Goal: Information Seeking & Learning: Learn about a topic

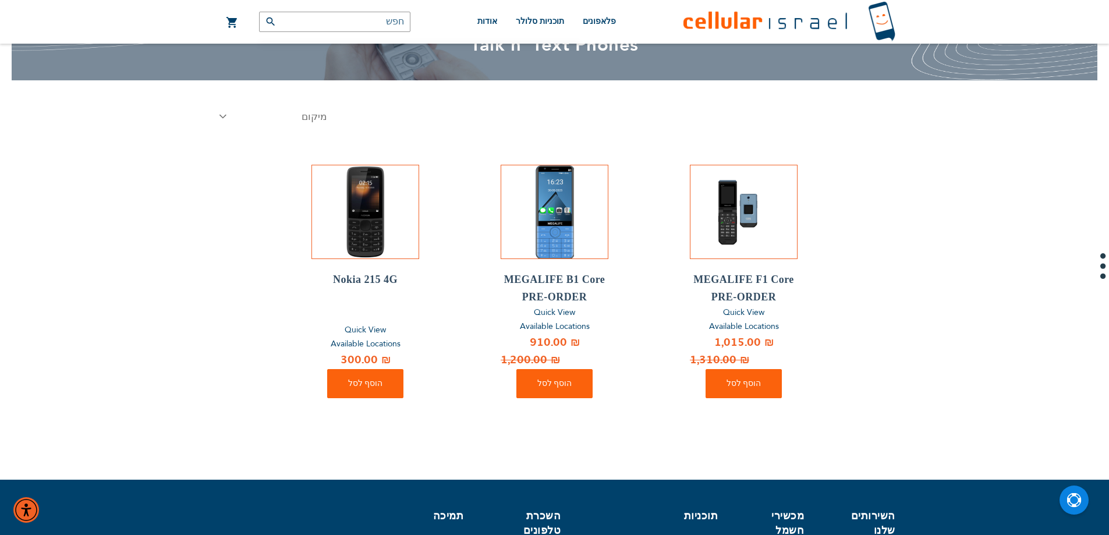
scroll to position [62, 0]
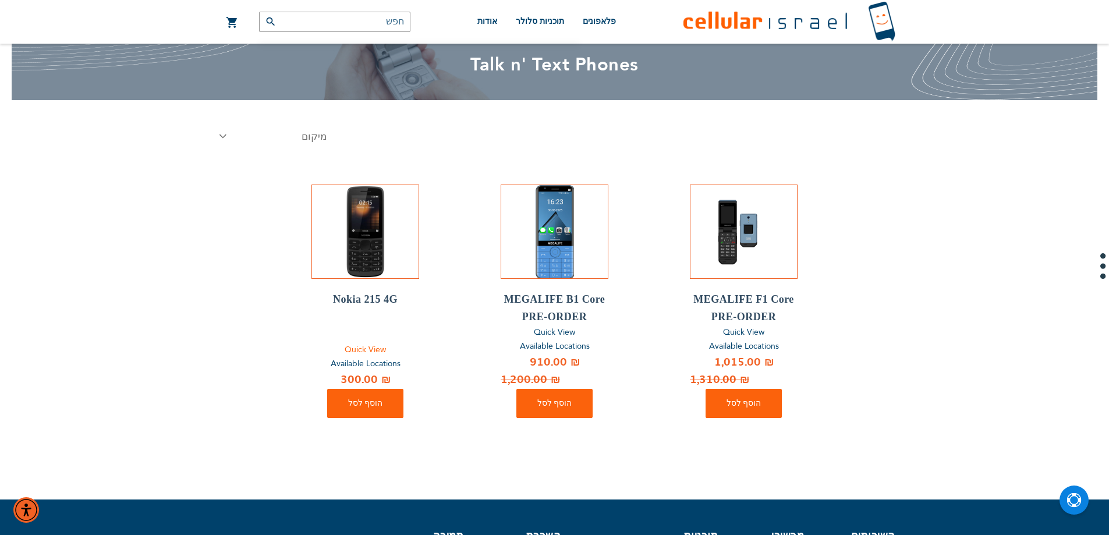
click at [365, 343] on link "Quick View" at bounding box center [365, 350] width 108 height 15
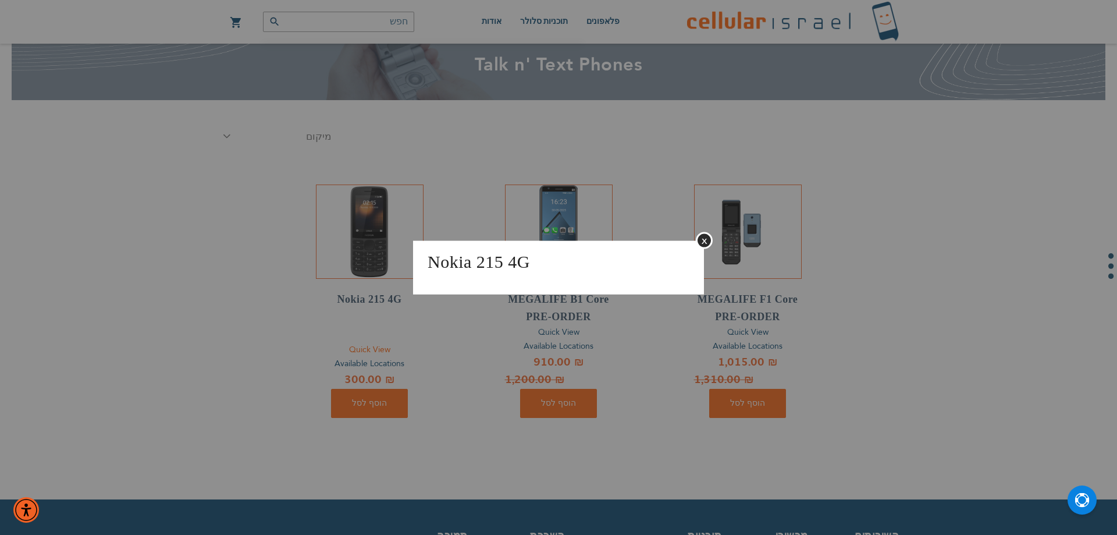
click at [365, 343] on aside "Nokia 215 4G סגור" at bounding box center [558, 267] width 1117 height 535
click at [707, 235] on button "סגור" at bounding box center [704, 240] width 17 height 17
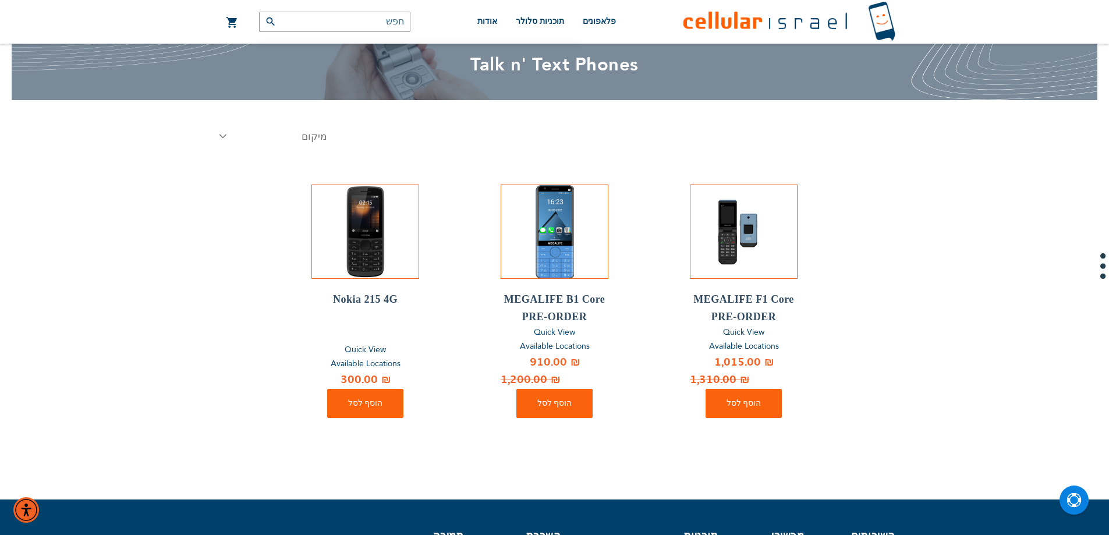
click at [386, 360] on span "Available Locations" at bounding box center [366, 363] width 70 height 11
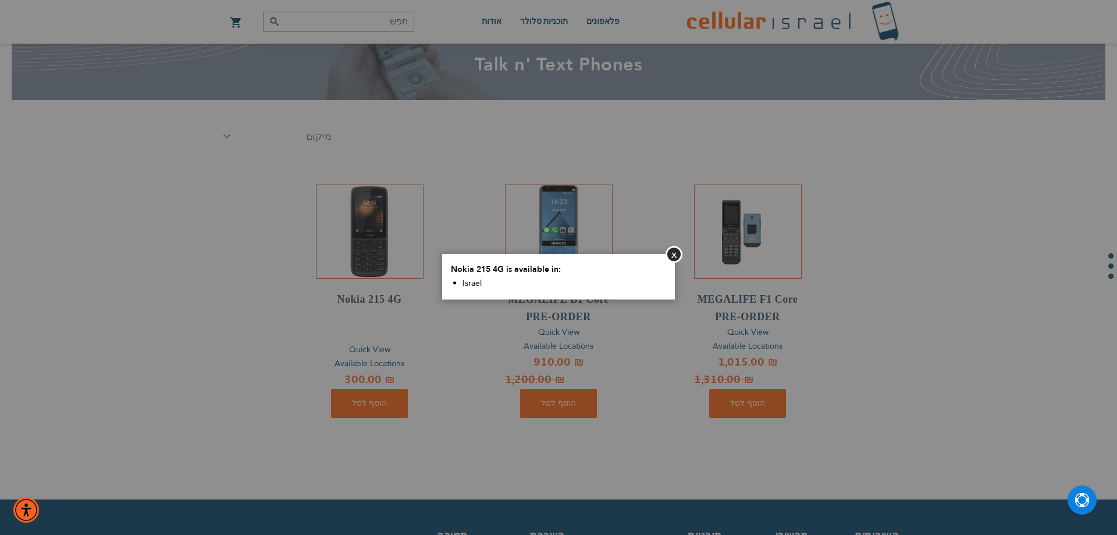
click at [386, 360] on aside "סגור Nokia 215 4G is available in: [GEOGRAPHIC_DATA]" at bounding box center [558, 267] width 1117 height 535
click at [672, 257] on button "סגור" at bounding box center [674, 254] width 17 height 17
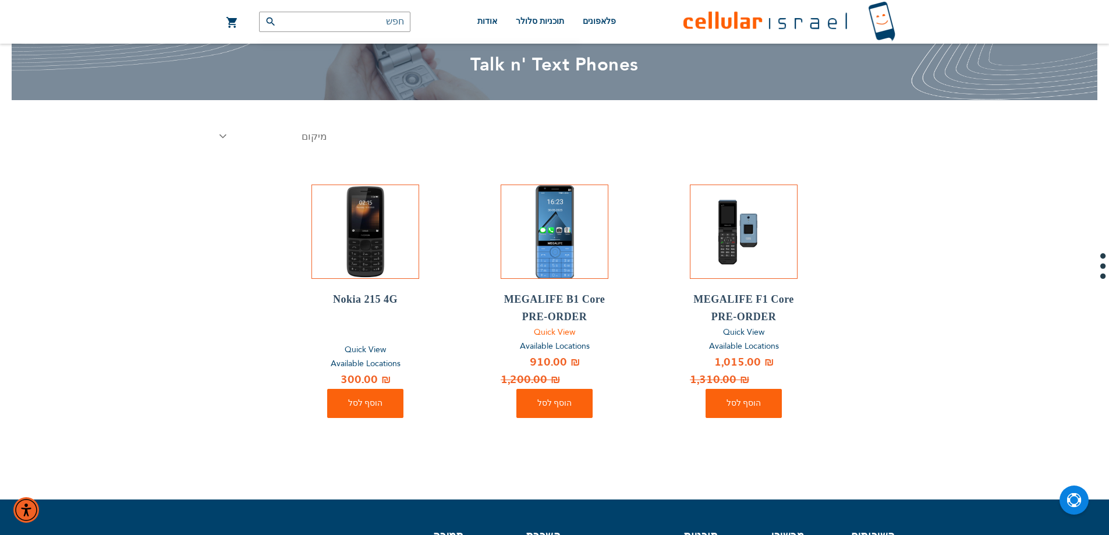
click at [555, 325] on li "MEGALIFE B1 Core PRE-ORDER Quick View Available Locations מחיר מיוחד ‏910.00 ₪ …" at bounding box center [555, 300] width 108 height 233
click at [551, 333] on span "Quick View" at bounding box center [554, 332] width 41 height 11
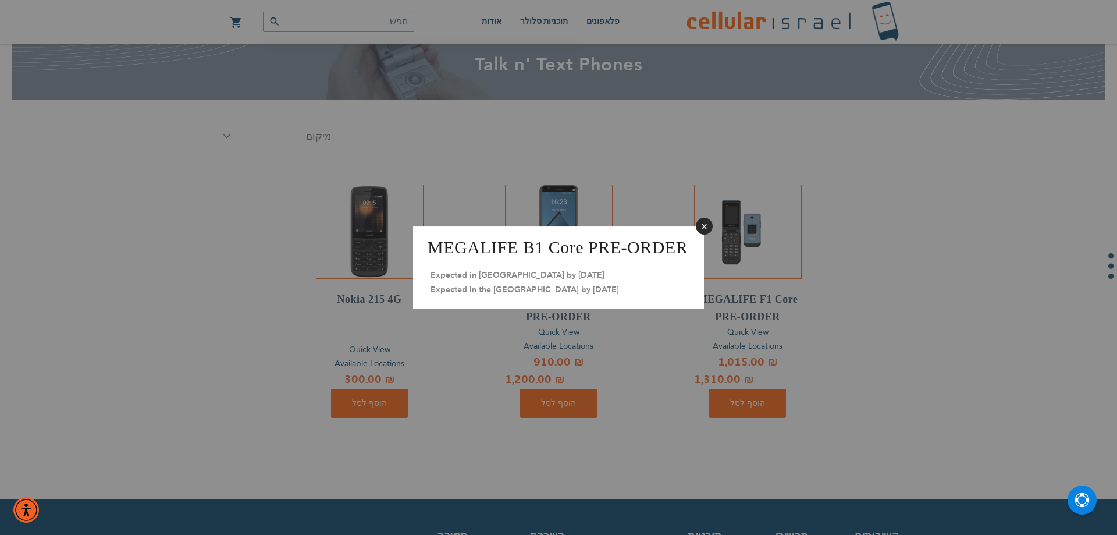
click at [708, 223] on button "סגור" at bounding box center [704, 226] width 17 height 17
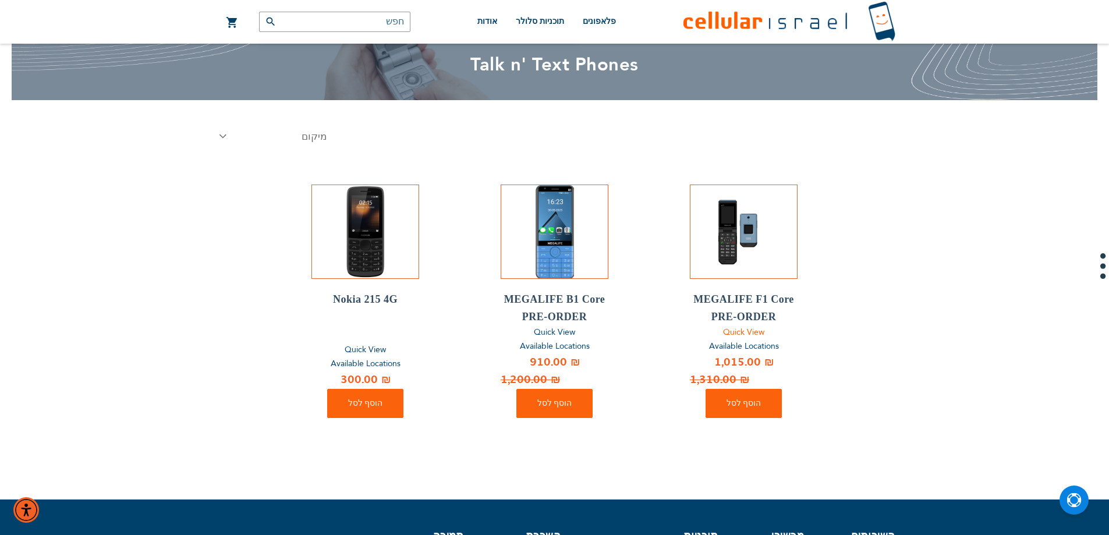
click at [727, 327] on span "Quick View" at bounding box center [743, 332] width 41 height 11
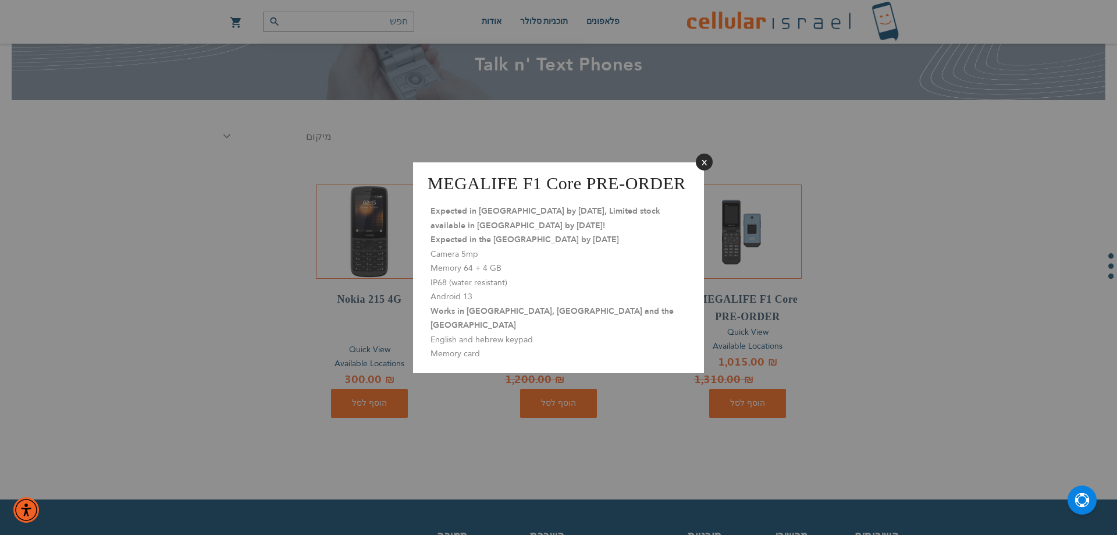
click at [700, 170] on button "סגור" at bounding box center [704, 161] width 17 height 17
